Goal: Task Accomplishment & Management: Manage account settings

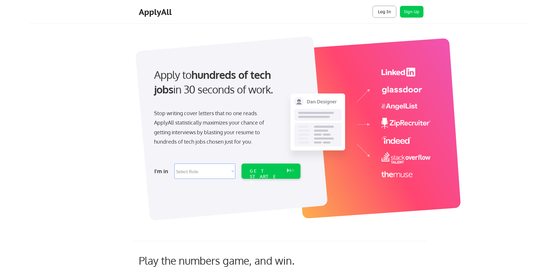
click at [380, 12] on button "Log In" at bounding box center [383, 12] width 23 height 12
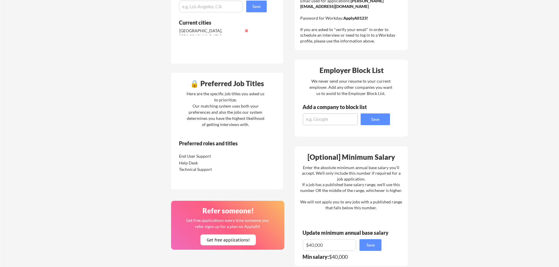
scroll to position [205, 0]
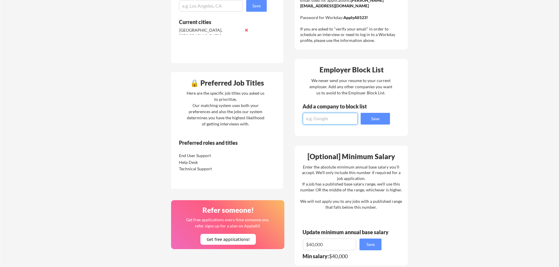
click at [325, 116] on textarea at bounding box center [330, 119] width 55 height 12
type textarea "Netfor"
click at [362, 120] on button "Save" at bounding box center [374, 119] width 29 height 12
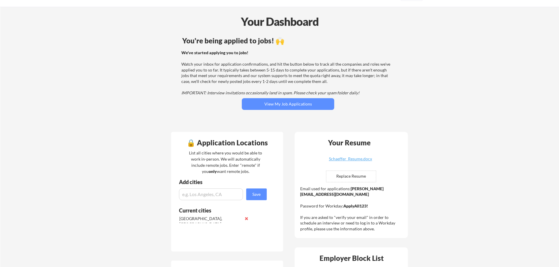
scroll to position [0, 0]
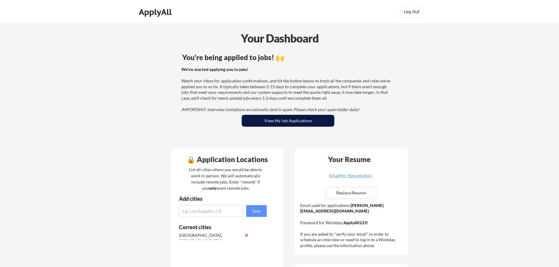
click at [290, 121] on button "View My Job Applications" at bounding box center [288, 121] width 92 height 12
